Goal: Submit feedback/report problem

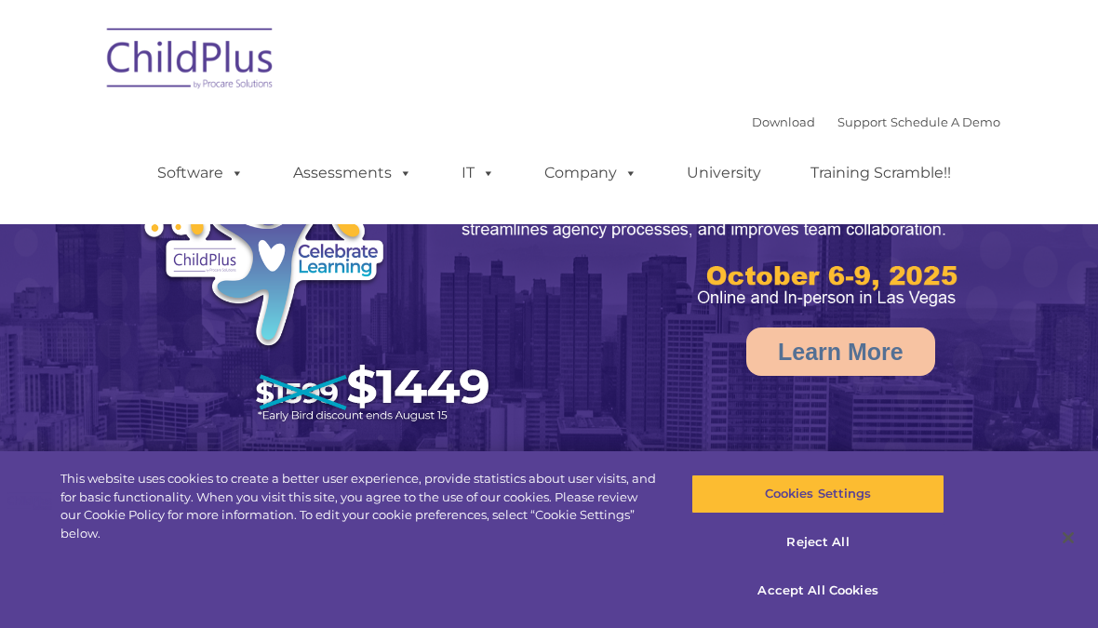
select select "MEDIUM"
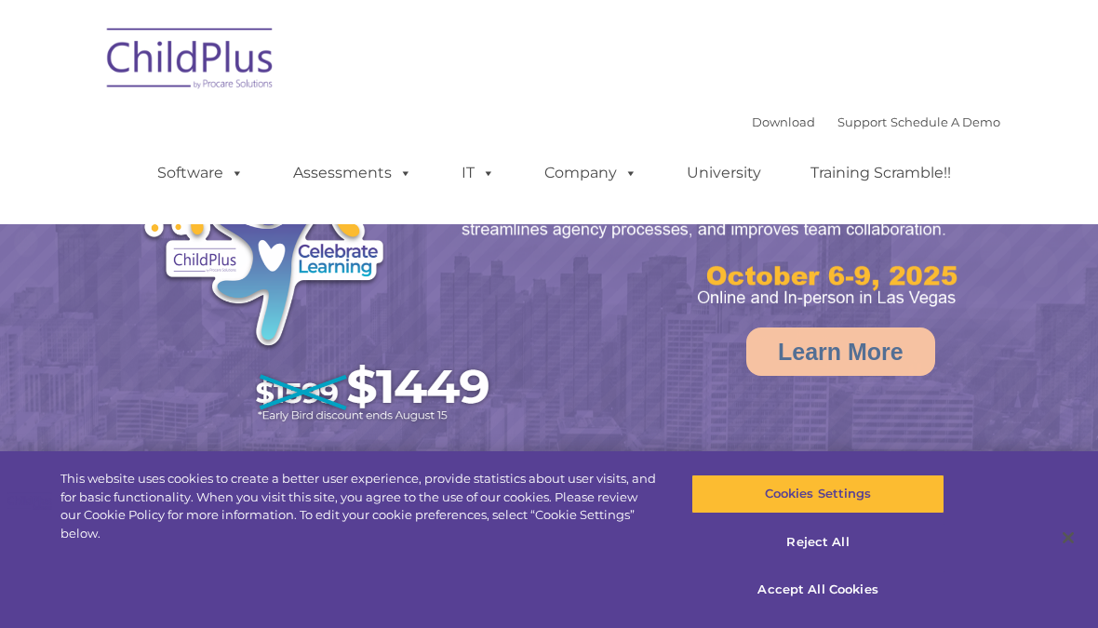
select select "MEDIUM"
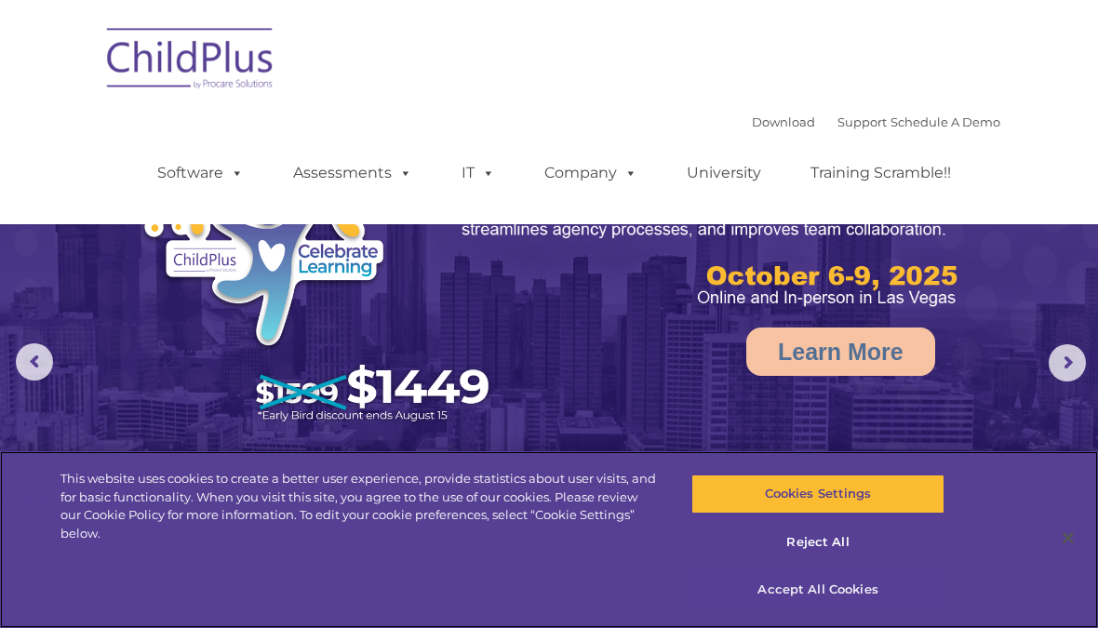
click at [871, 610] on button "Accept All Cookies" at bounding box center [817, 589] width 252 height 39
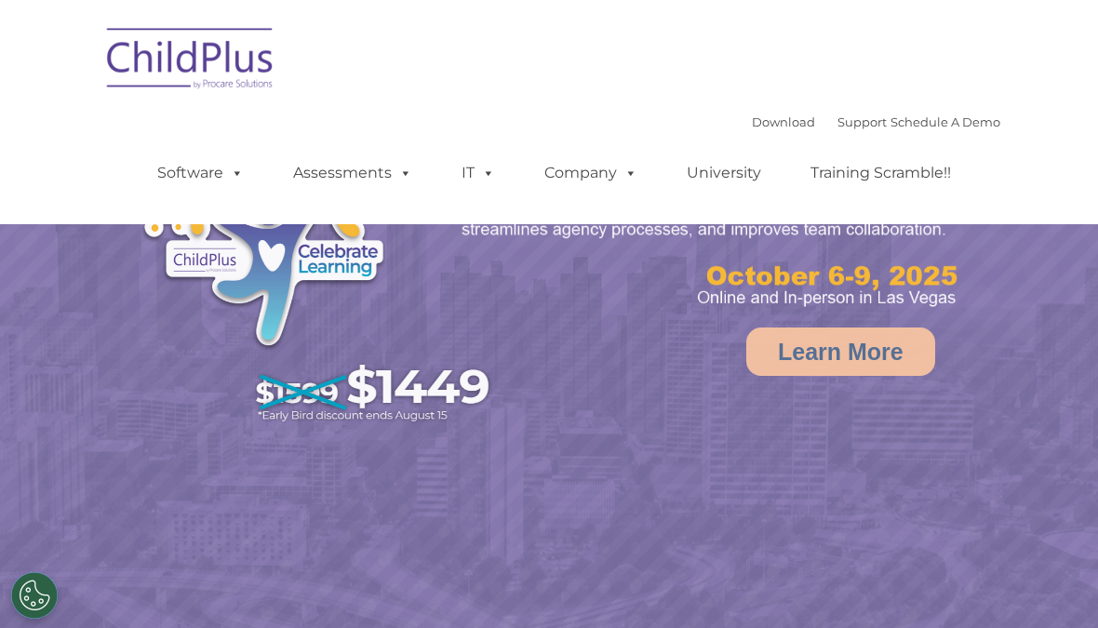
select select "MEDIUM"
